Goal: Task Accomplishment & Management: Use online tool/utility

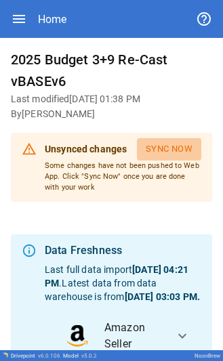
click at [161, 155] on button "Sync Now" at bounding box center [169, 149] width 64 height 22
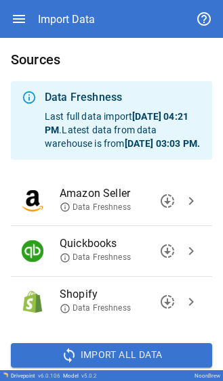
scroll to position [46, 0]
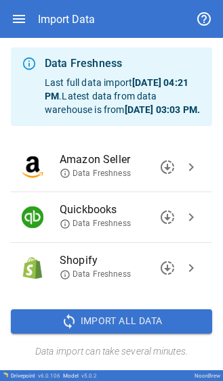
click at [81, 322] on span "Import All Data" at bounding box center [122, 321] width 82 height 17
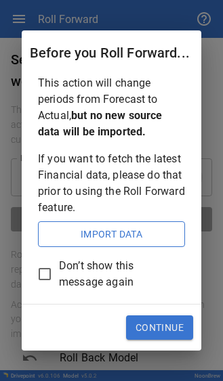
click at [154, 326] on button "Continue" at bounding box center [159, 328] width 67 height 24
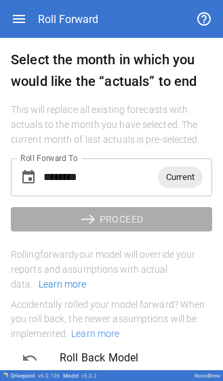
click at [102, 176] on input "********" at bounding box center [100, 178] width 114 height 38
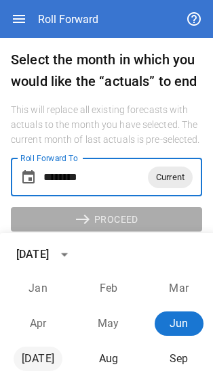
click at [46, 362] on button "[DATE]" at bounding box center [38, 359] width 49 height 24
type input "********"
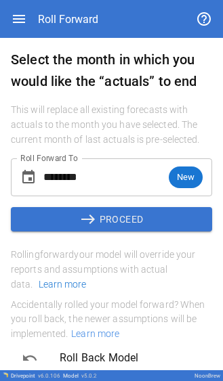
click at [119, 220] on button "east PROCEED" at bounding box center [111, 219] width 201 height 24
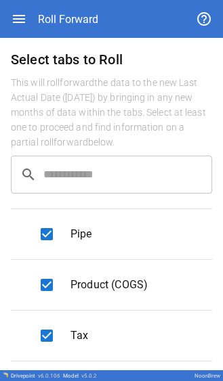
scroll to position [136, 0]
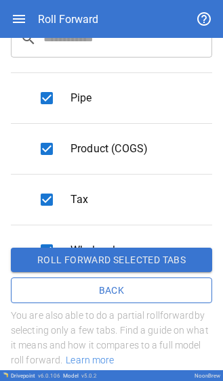
click at [96, 263] on button "Roll forward selected tabs" at bounding box center [111, 260] width 201 height 24
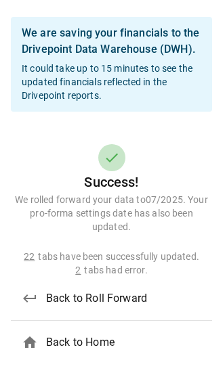
scroll to position [1, 0]
